Goal: Transaction & Acquisition: Purchase product/service

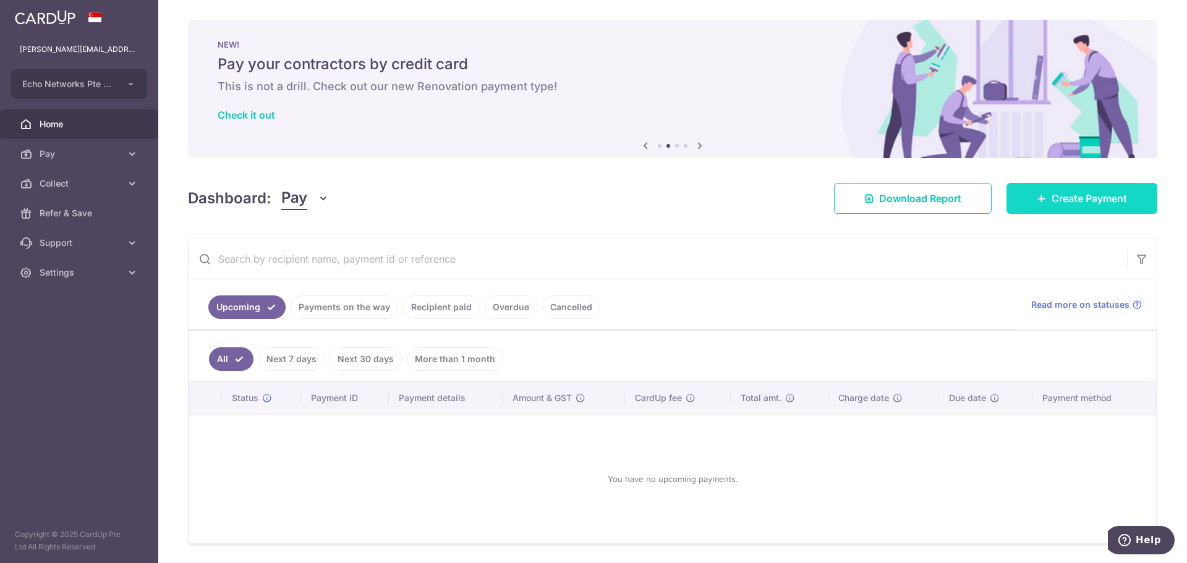
click at [1074, 199] on span "Create Payment" at bounding box center [1088, 198] width 75 height 15
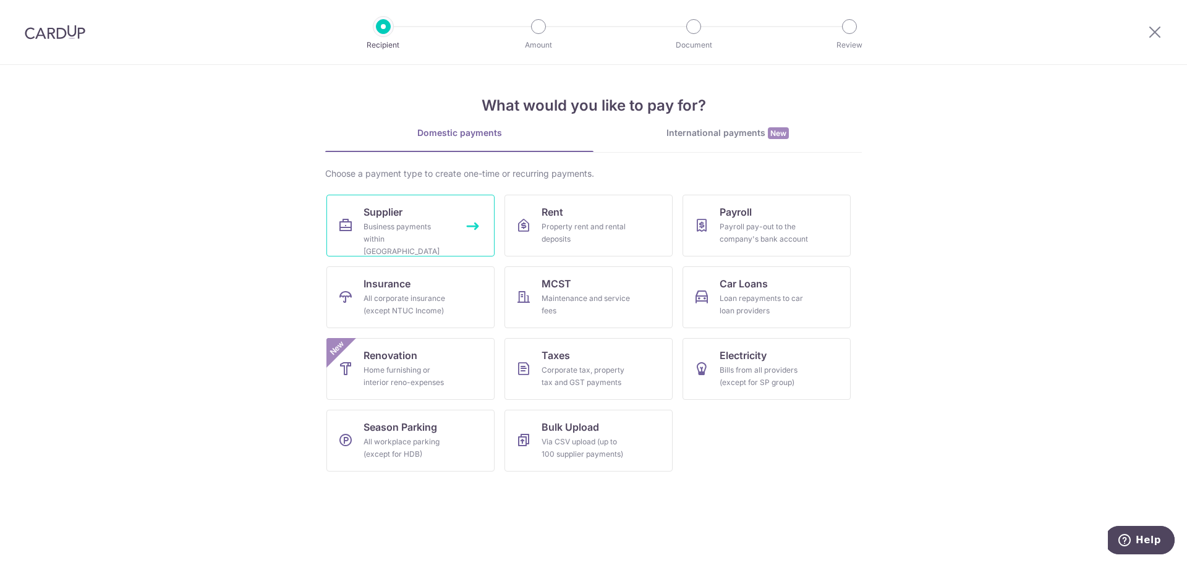
click at [427, 241] on div "Business payments within Singapore" at bounding box center [407, 239] width 89 height 37
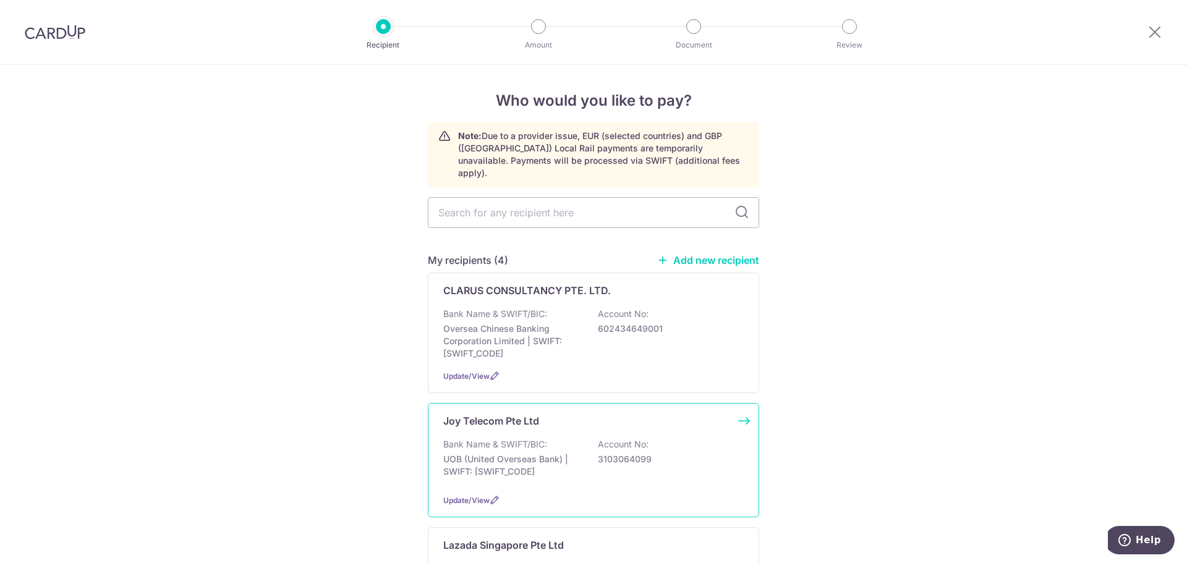
click at [575, 454] on p "UOB (United Overseas Bank) | SWIFT: UOVBSGSGXXX" at bounding box center [512, 465] width 138 height 25
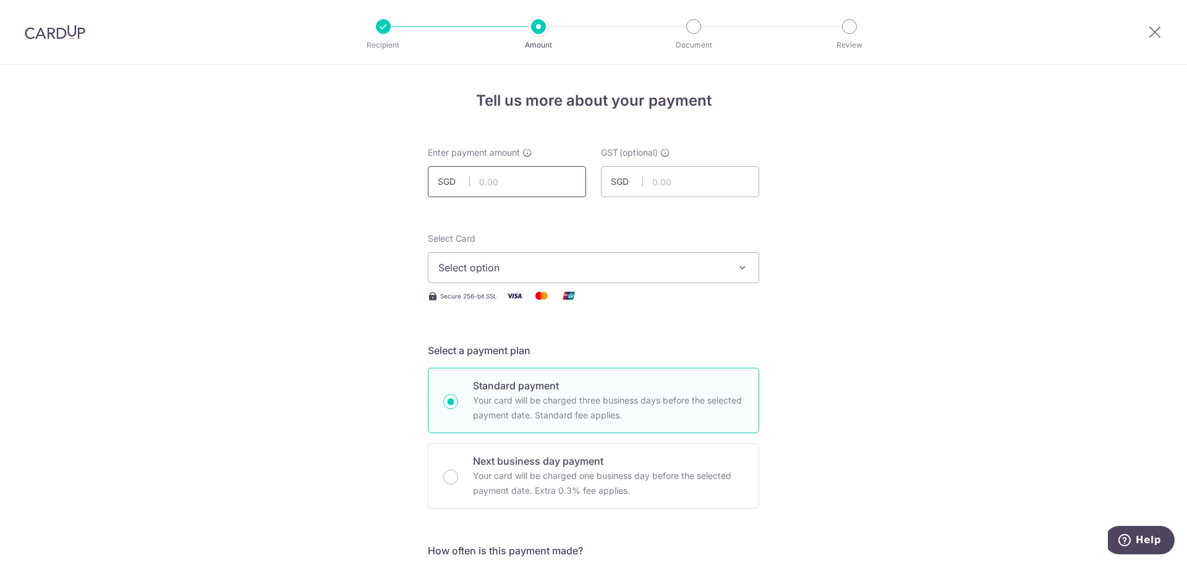
click at [538, 189] on input "text" at bounding box center [507, 181] width 158 height 31
type input "5,000.00"
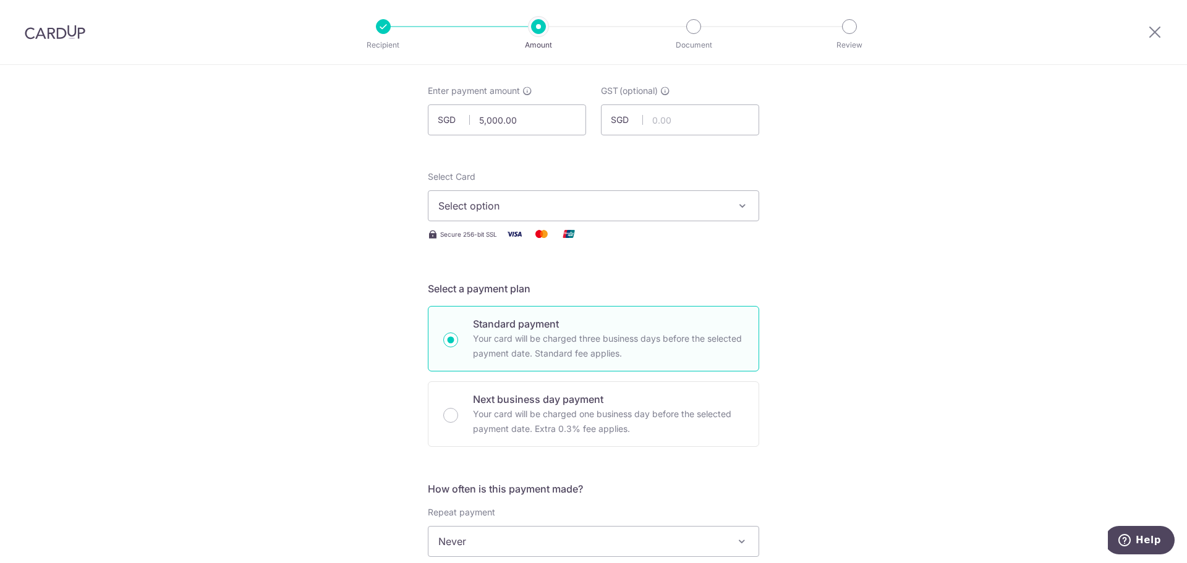
click at [676, 196] on button "Select option" at bounding box center [593, 205] width 331 height 31
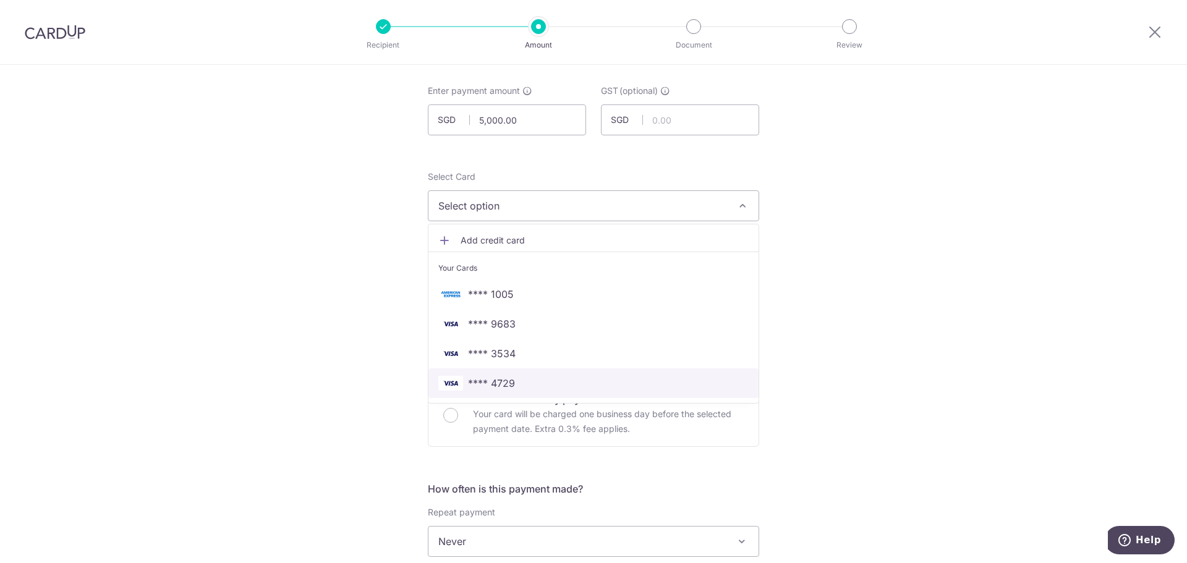
click at [512, 382] on span "**** 4729" at bounding box center [593, 383] width 310 height 15
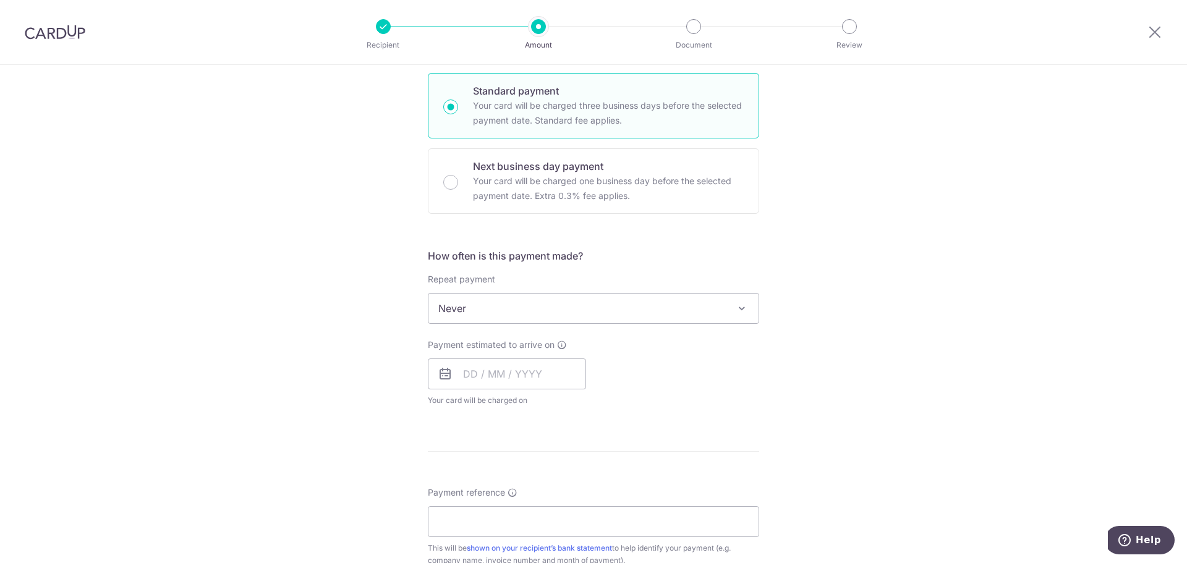
scroll to position [309, 0]
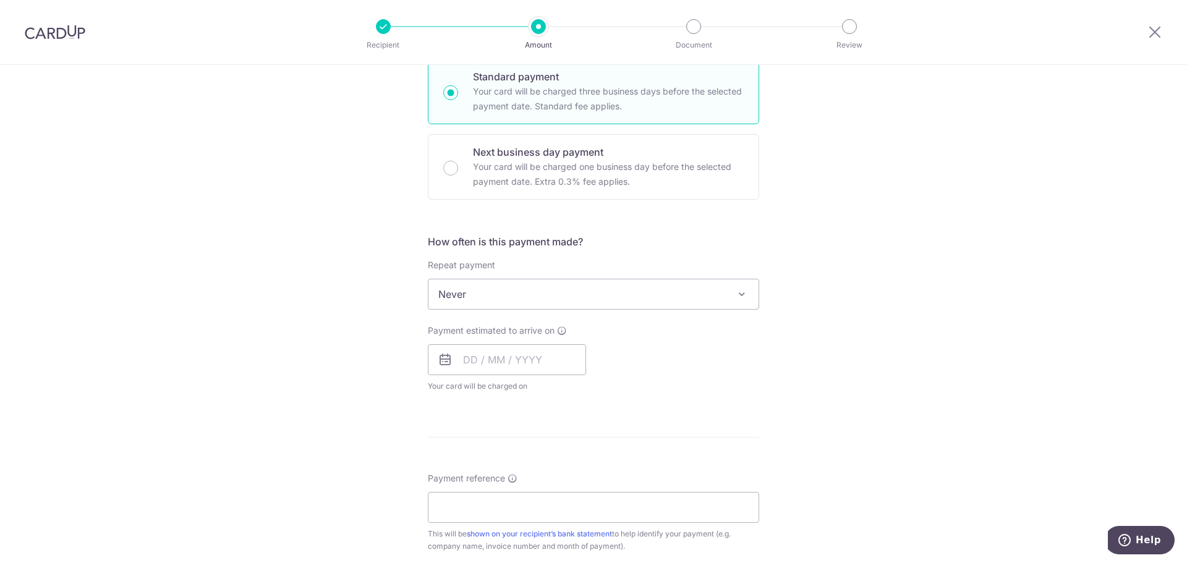
click at [582, 289] on span "Never" at bounding box center [593, 294] width 330 height 30
drag, startPoint x: 943, startPoint y: 312, endPoint x: 658, endPoint y: 316, distance: 285.0
click at [942, 312] on div "Tell us more about your payment Enter payment amount SGD 5,000.00 5000.00 GST (…" at bounding box center [593, 356] width 1187 height 1201
click at [481, 375] on input "text" at bounding box center [507, 359] width 158 height 31
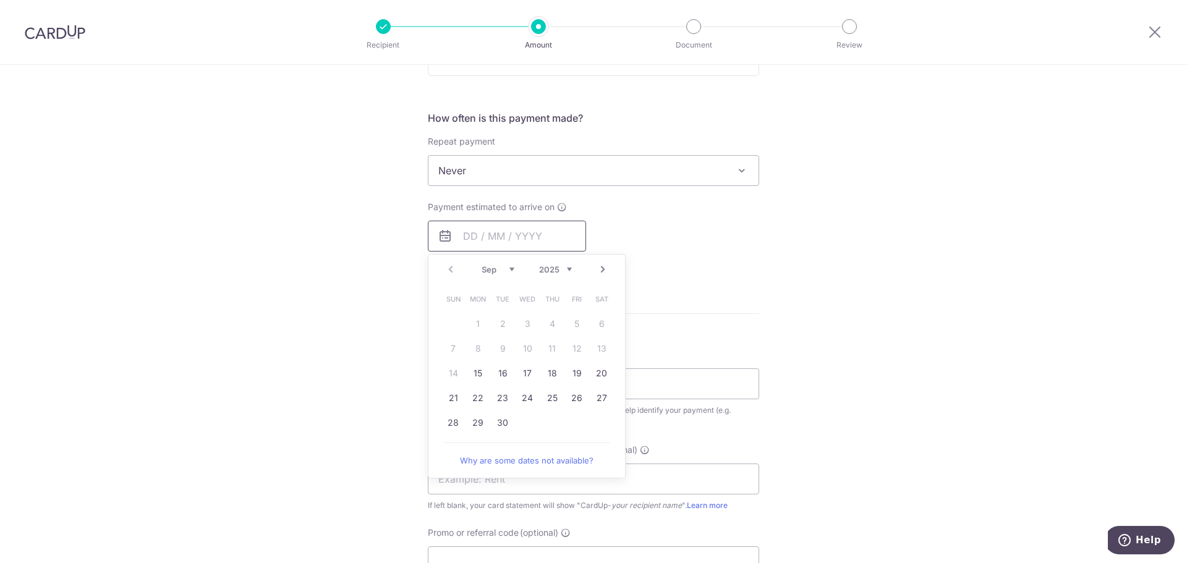
scroll to position [371, 0]
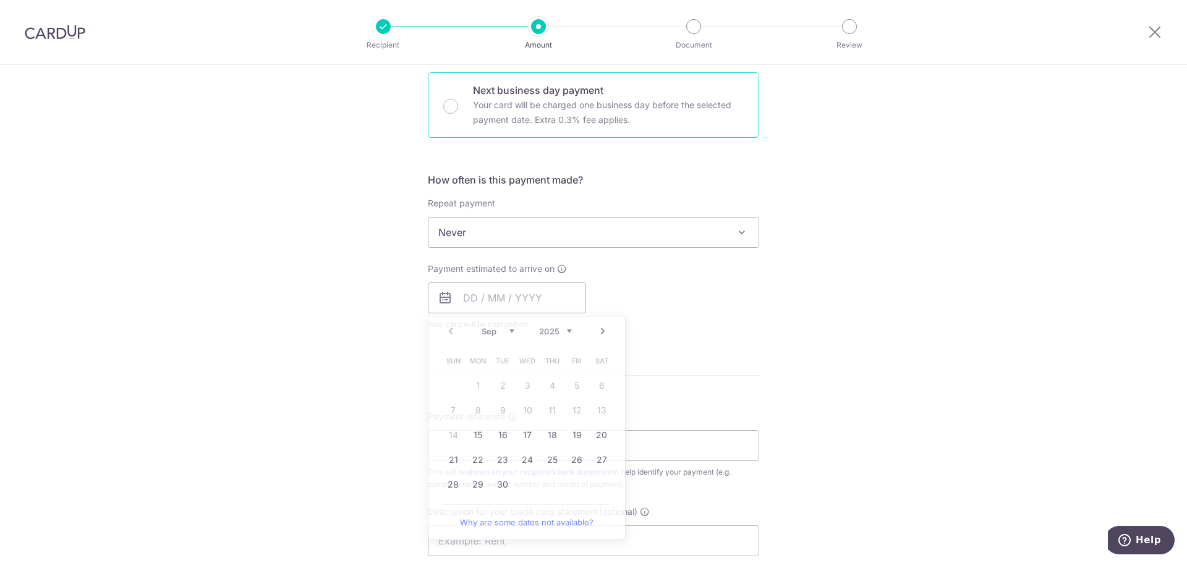
click at [596, 101] on p "Your card will be charged one business day before the selected payment date. Ex…" at bounding box center [608, 113] width 271 height 30
click at [458, 101] on input "Next business day payment Your card will be charged one business day before the…" at bounding box center [450, 106] width 15 height 15
radio input "false"
radio input "true"
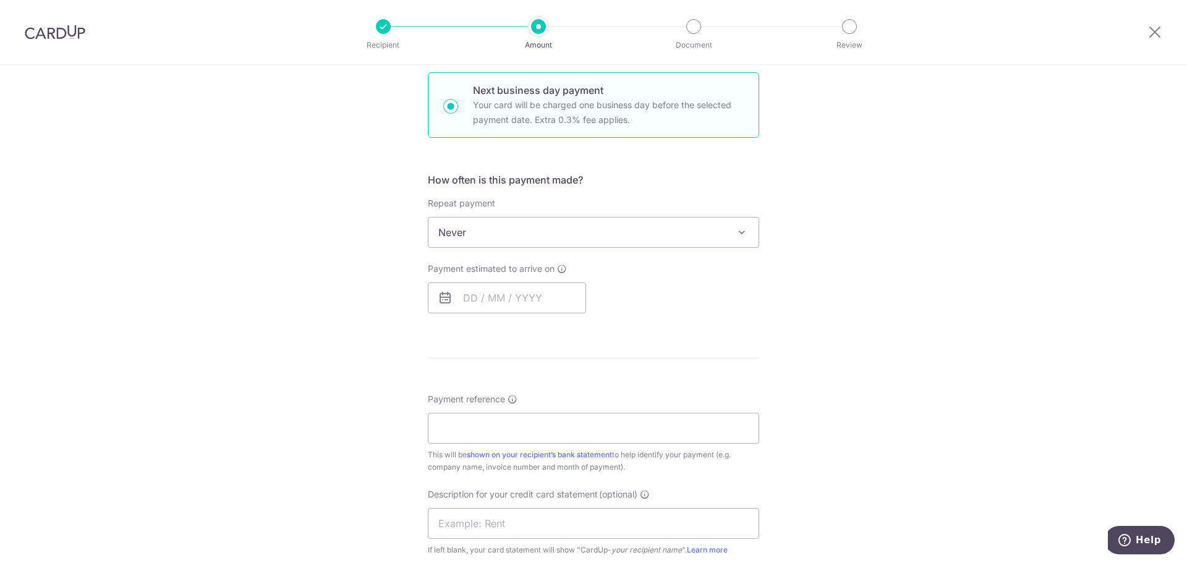
click at [530, 315] on div "How often is this payment made? Repeat payment Never Every week Every month Eve…" at bounding box center [593, 247] width 331 height 151
click at [541, 305] on input "text" at bounding box center [507, 297] width 158 height 31
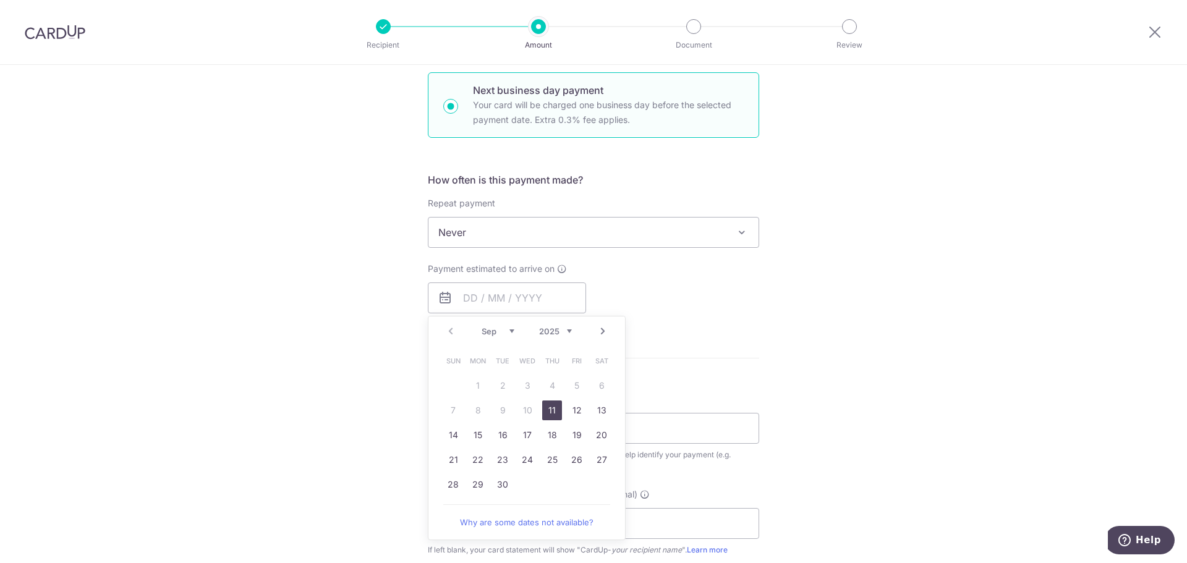
drag, startPoint x: 549, startPoint y: 415, endPoint x: 811, endPoint y: 405, distance: 262.2
click at [549, 415] on link "11" at bounding box center [552, 411] width 20 height 20
type input "11/09/2025"
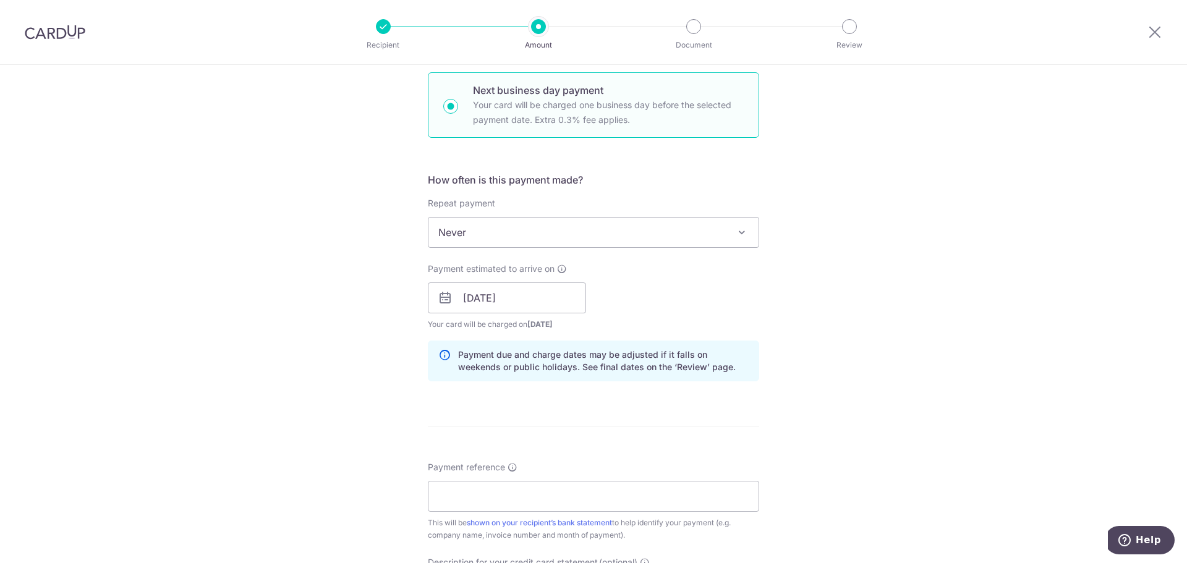
scroll to position [556, 0]
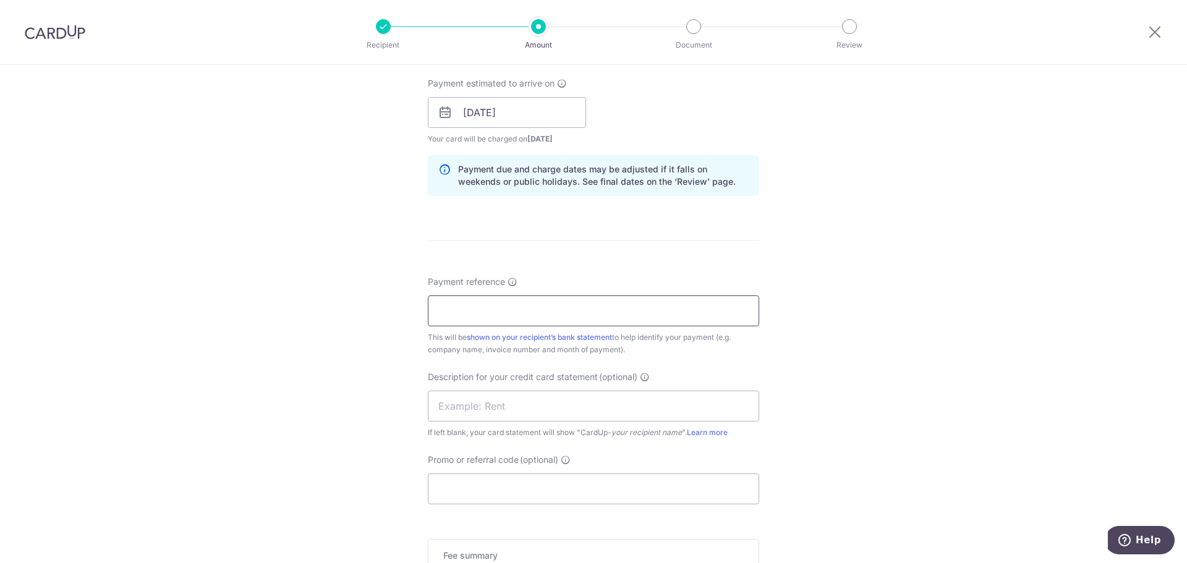
click at [662, 320] on input "Payment reference" at bounding box center [593, 310] width 331 height 31
type input "Echo Networks"
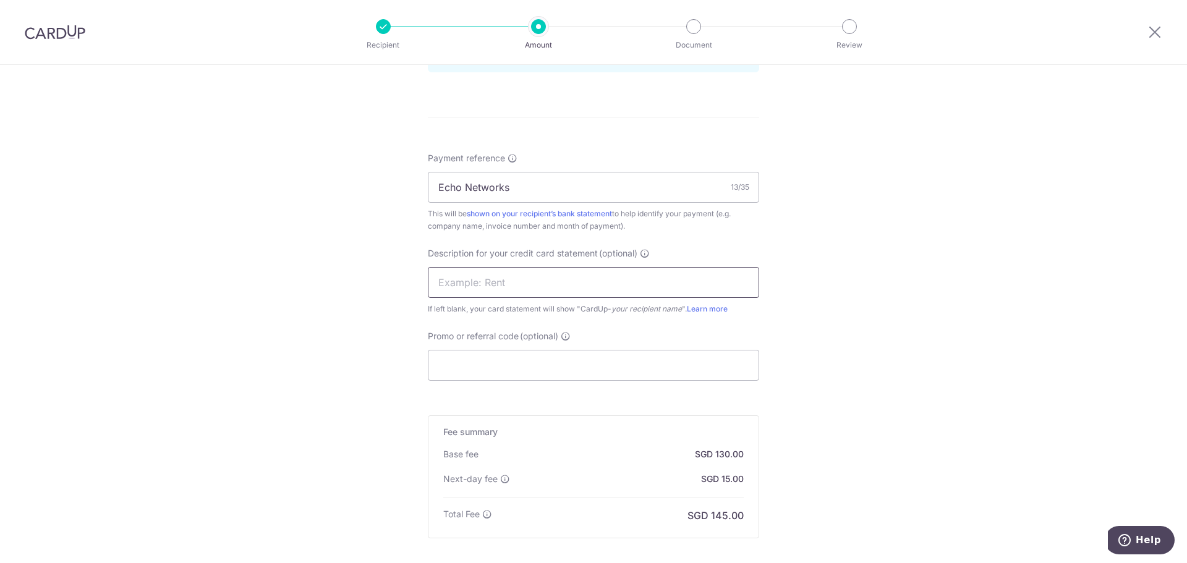
click at [577, 273] on input "text" at bounding box center [593, 282] width 331 height 31
click at [580, 271] on input "text" at bounding box center [593, 282] width 331 height 31
click at [305, 282] on div "Tell us more about your payment Enter payment amount SGD 5,000.00 5000.00 GST (…" at bounding box center [593, 41] width 1187 height 1312
click at [683, 292] on input "text" at bounding box center [593, 282] width 331 height 31
type input "Joy Telecom"
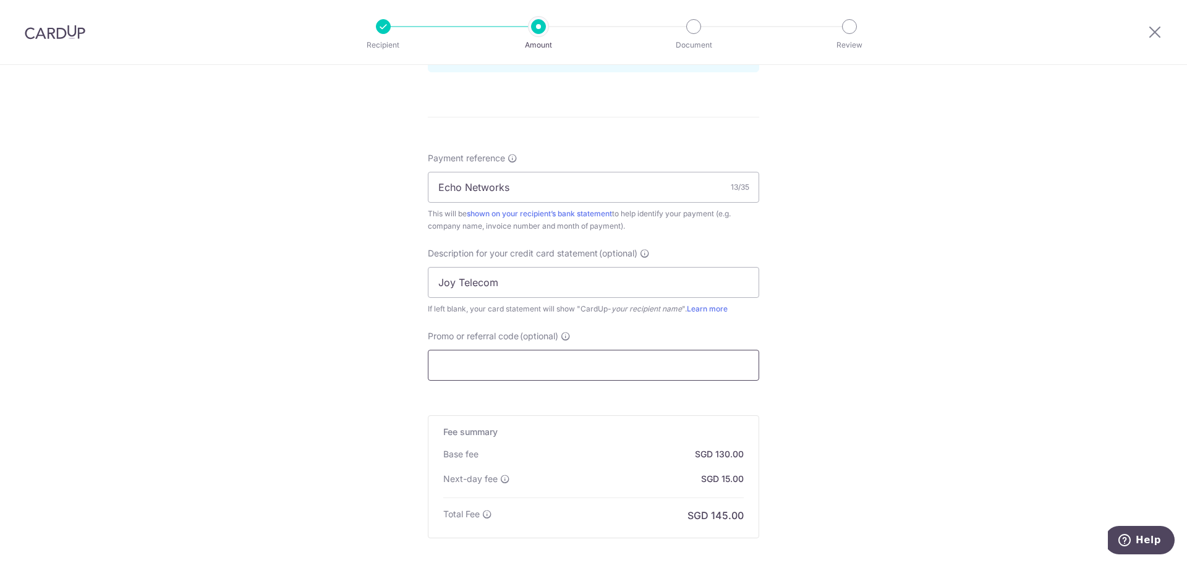
click at [524, 360] on input "Promo or referral code (optional)" at bounding box center [593, 365] width 331 height 31
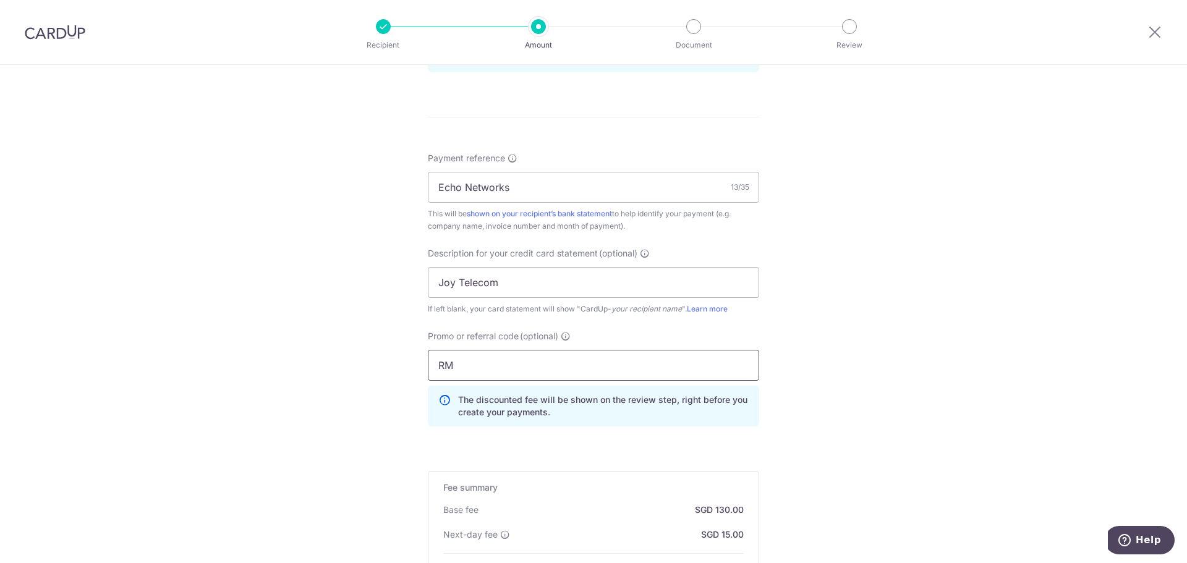
type input "R"
type input "EN173"
click at [987, 389] on div "Tell us more about your payment Enter payment amount SGD 5,000.00 5000.00 GST (…" at bounding box center [593, 68] width 1187 height 1367
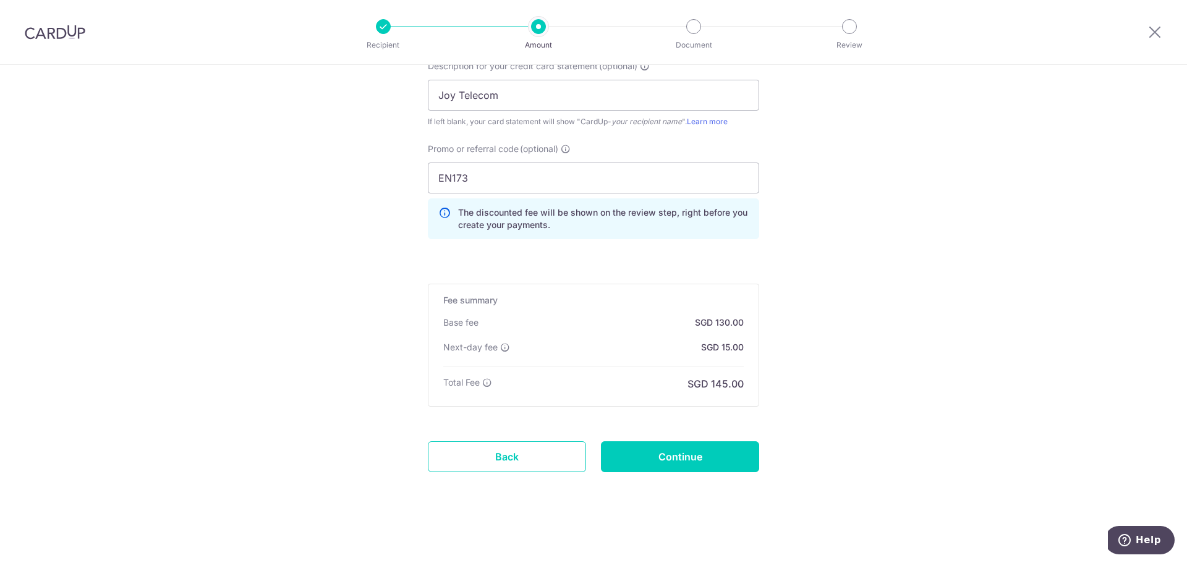
scroll to position [869, 0]
click at [728, 448] on input "Continue" at bounding box center [680, 454] width 158 height 31
type input "Create Schedule"
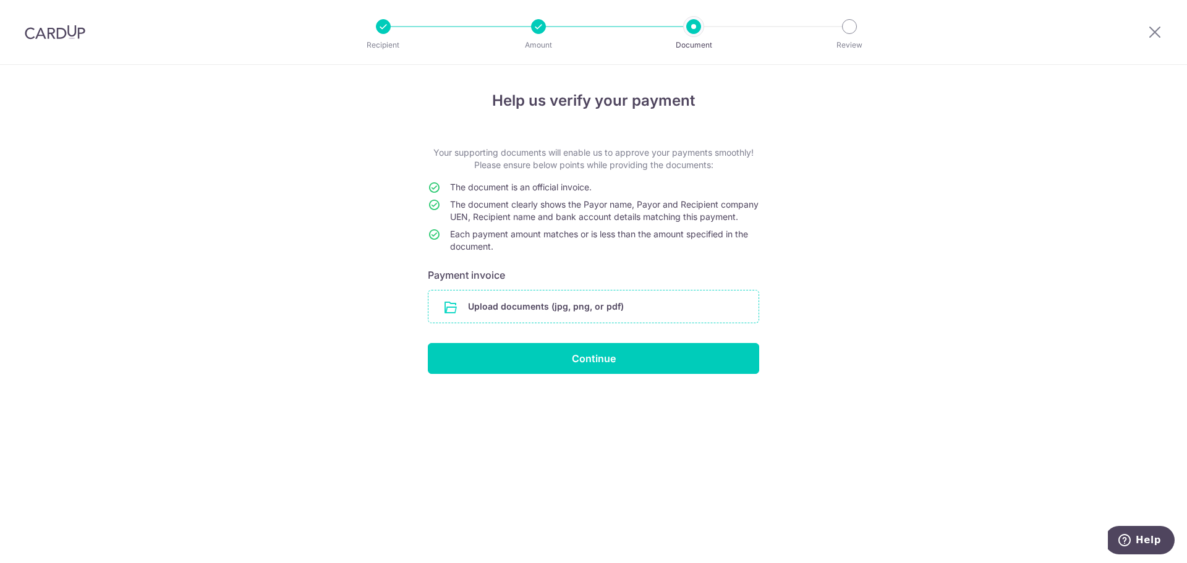
click at [588, 323] on input "file" at bounding box center [593, 306] width 330 height 32
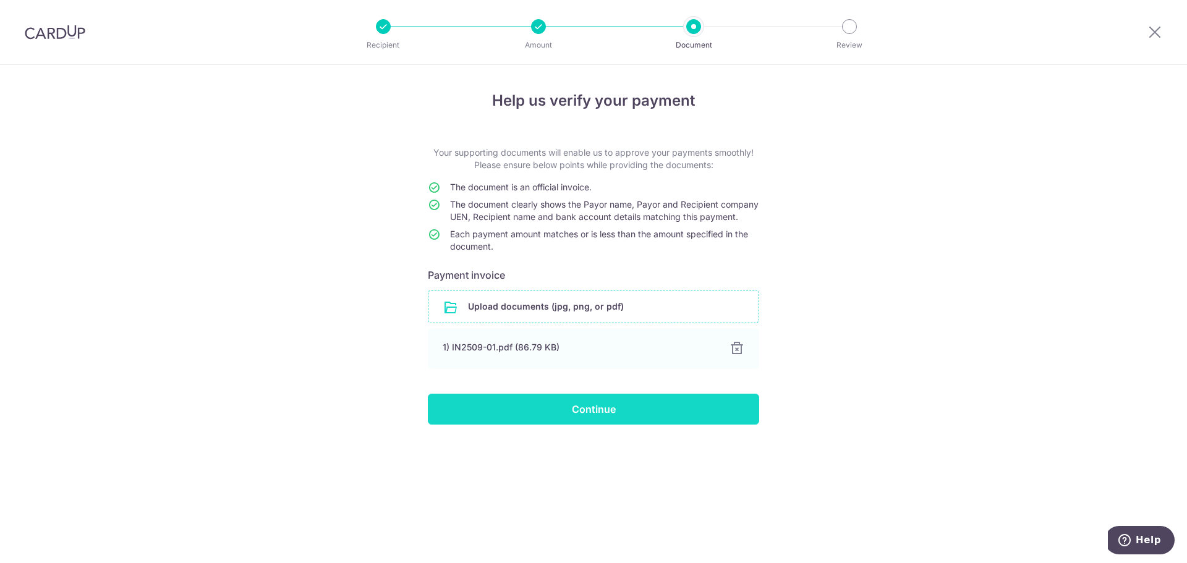
click at [620, 420] on input "Continue" at bounding box center [593, 409] width 331 height 31
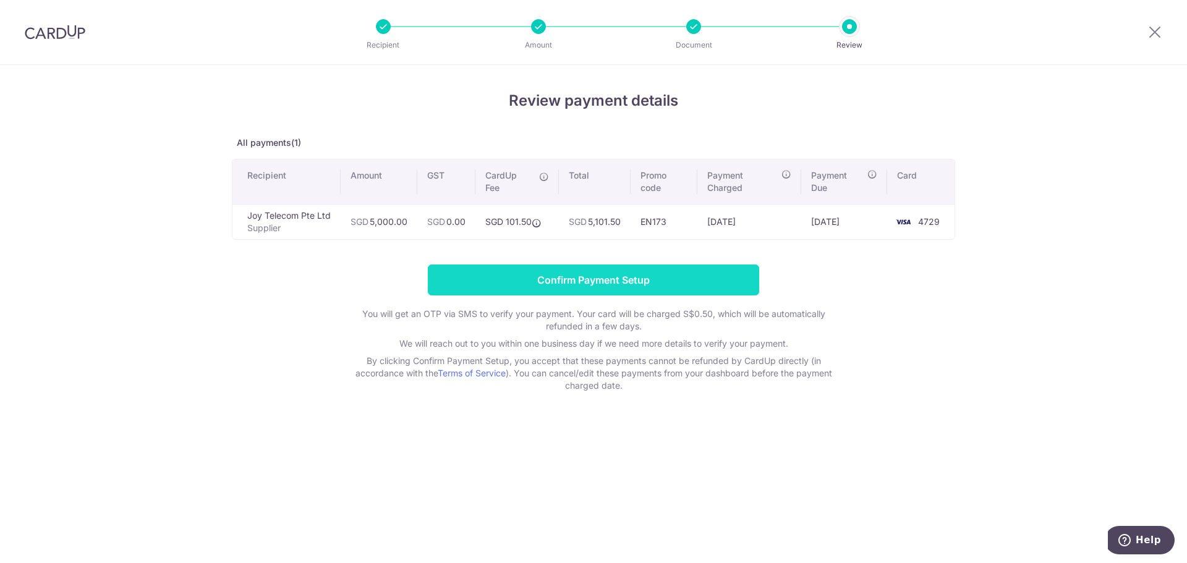
click at [723, 294] on input "Confirm Payment Setup" at bounding box center [593, 280] width 331 height 31
